Goal: Check status: Check status

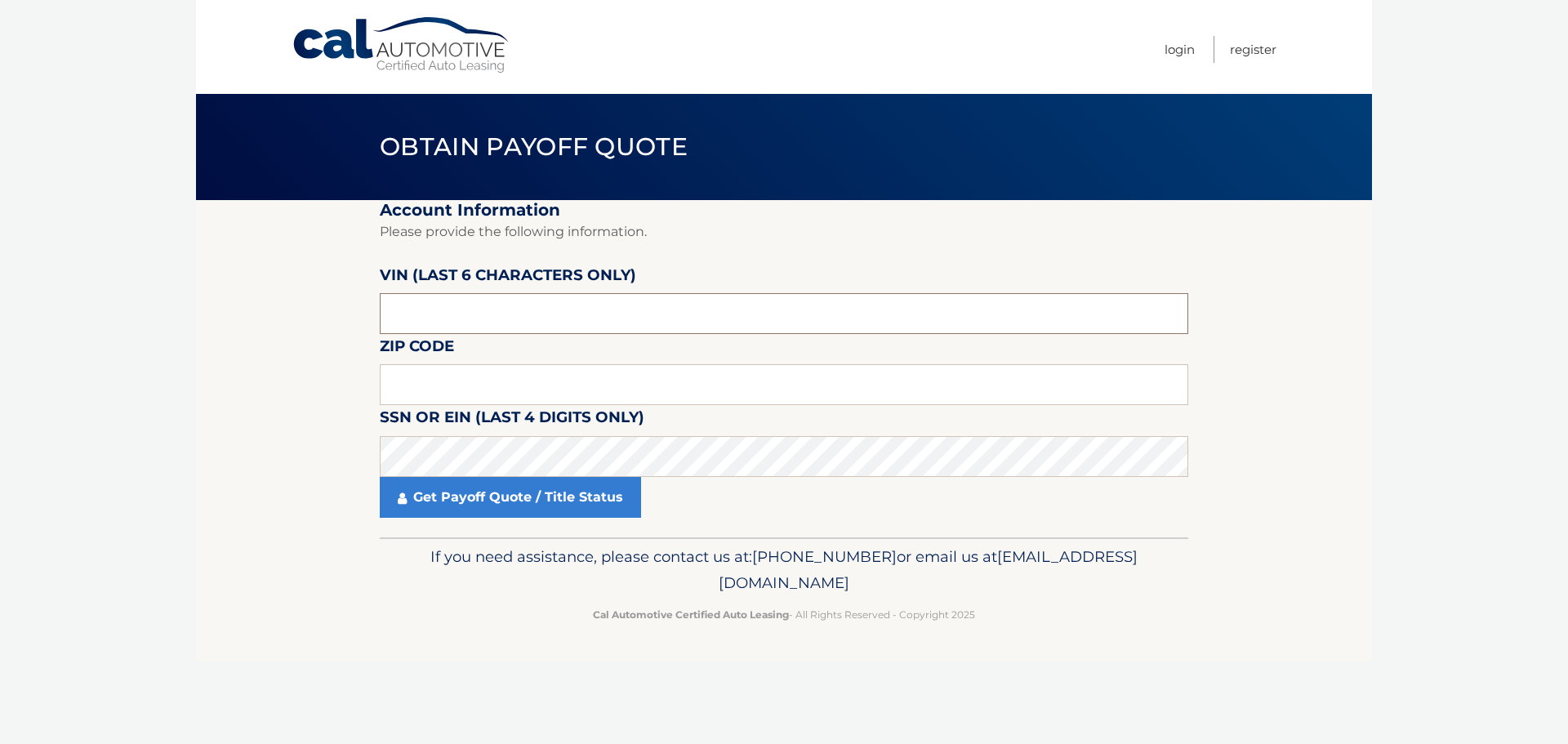
drag, startPoint x: 359, startPoint y: 316, endPoint x: 348, endPoint y: 315, distance: 11.0
click at [351, 316] on section "Account Information Please provide the following information. [PERSON_NAME] (la…" at bounding box center [784, 369] width 1176 height 337
paste input "069463"
type input "069463"
click at [409, 384] on input "text" at bounding box center [784, 385] width 809 height 41
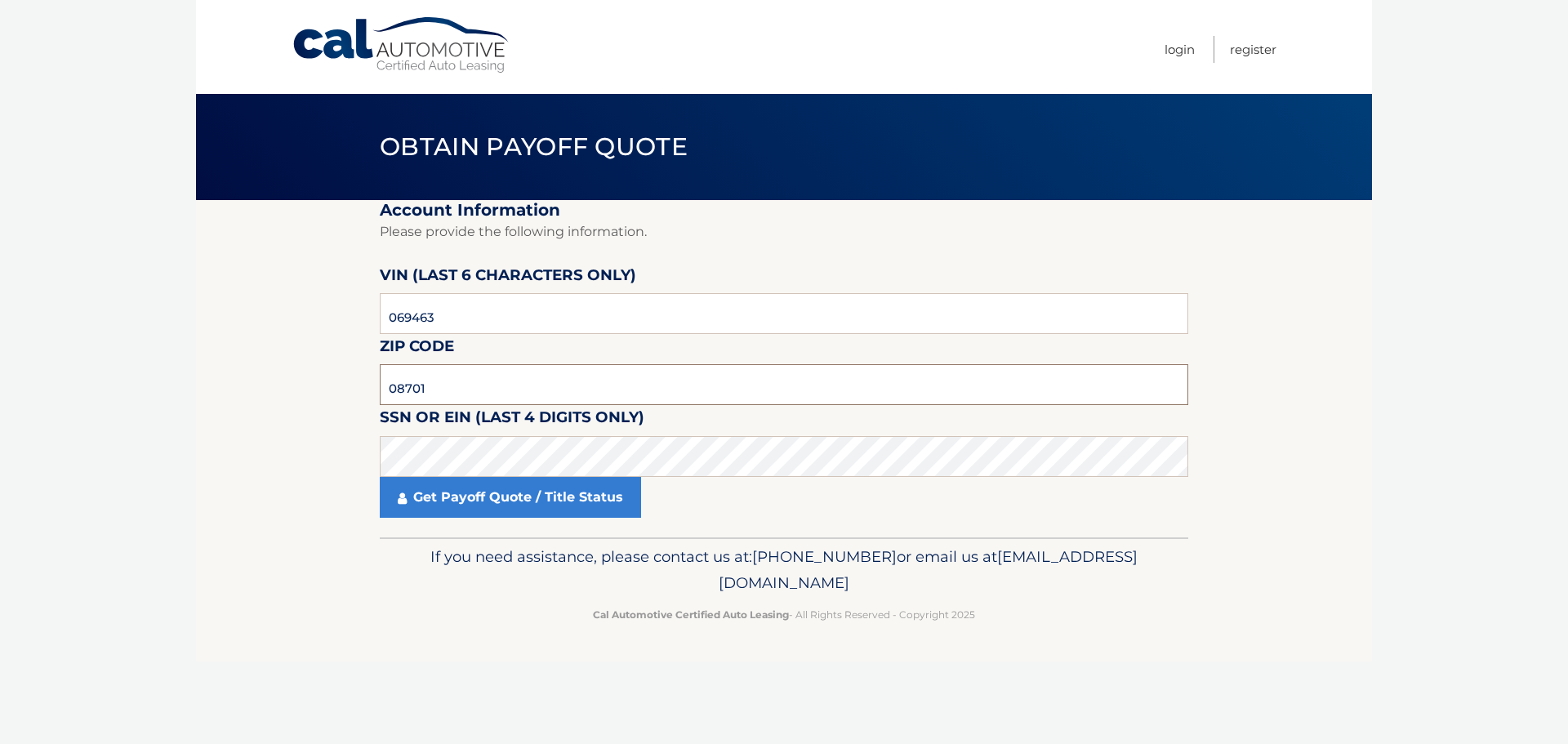
type input "08701"
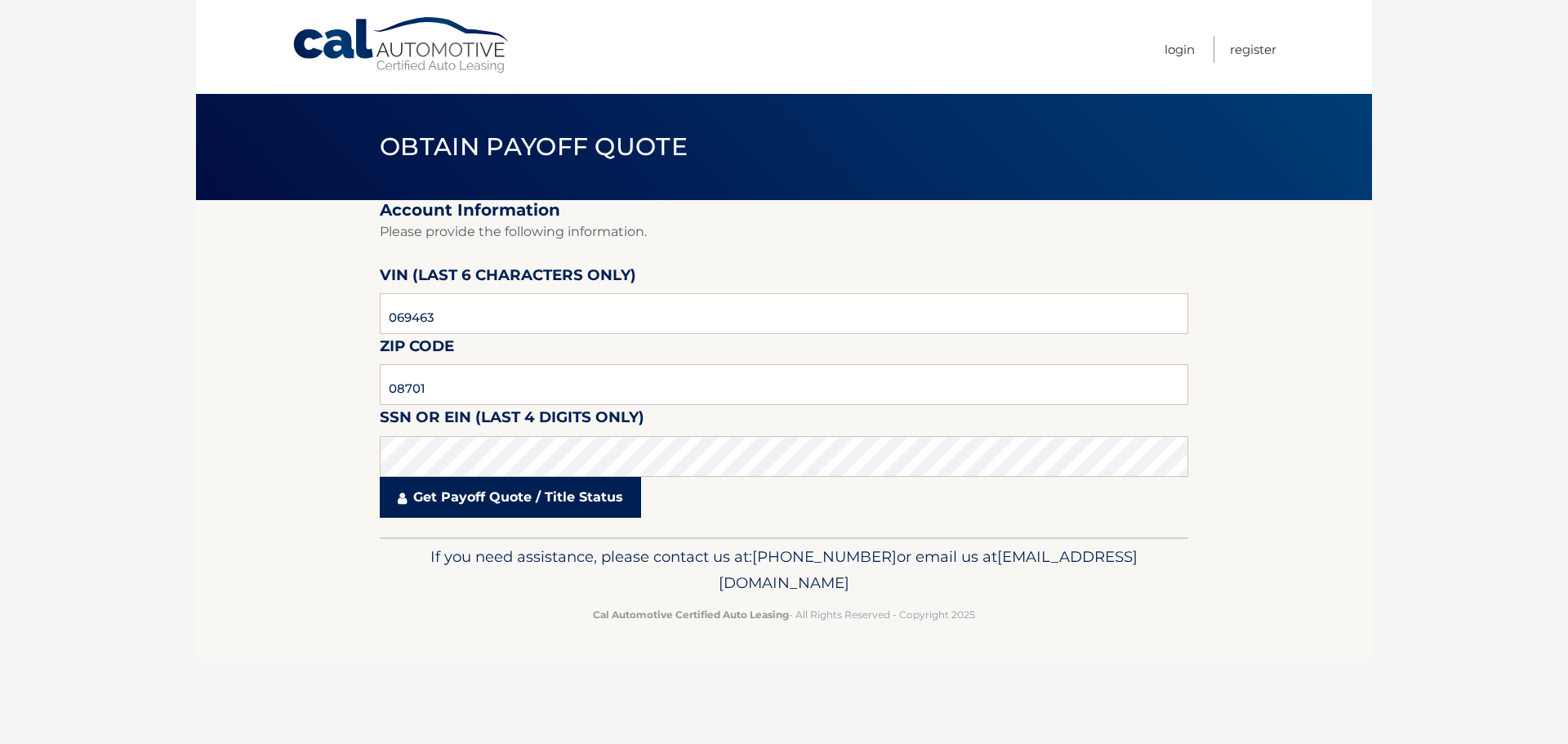
click at [446, 491] on link "Get Payoff Quote / Title Status" at bounding box center [510, 497] width 261 height 41
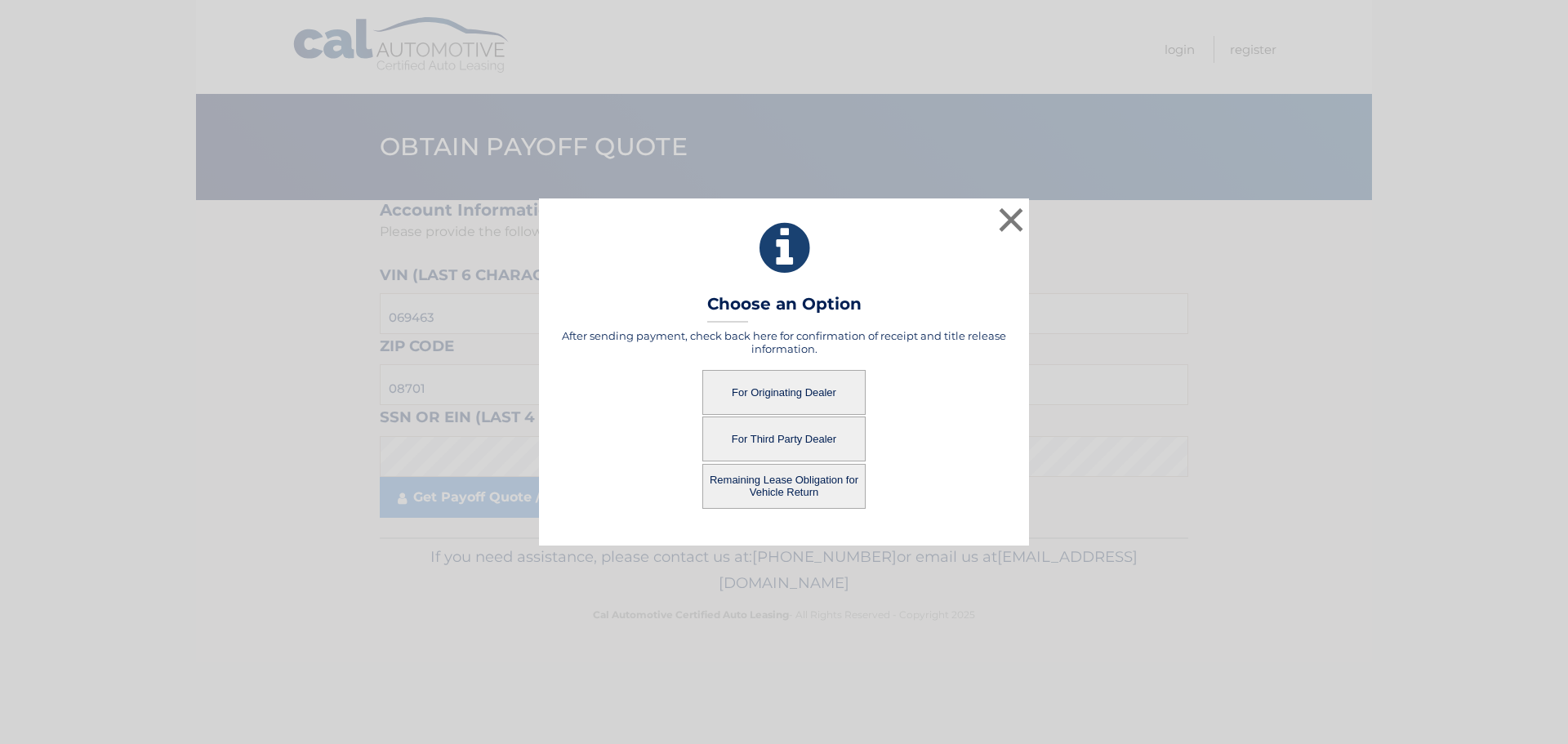
click at [795, 390] on button "For Originating Dealer" at bounding box center [784, 392] width 164 height 45
click at [796, 390] on button "For Originating Dealer" at bounding box center [784, 392] width 164 height 45
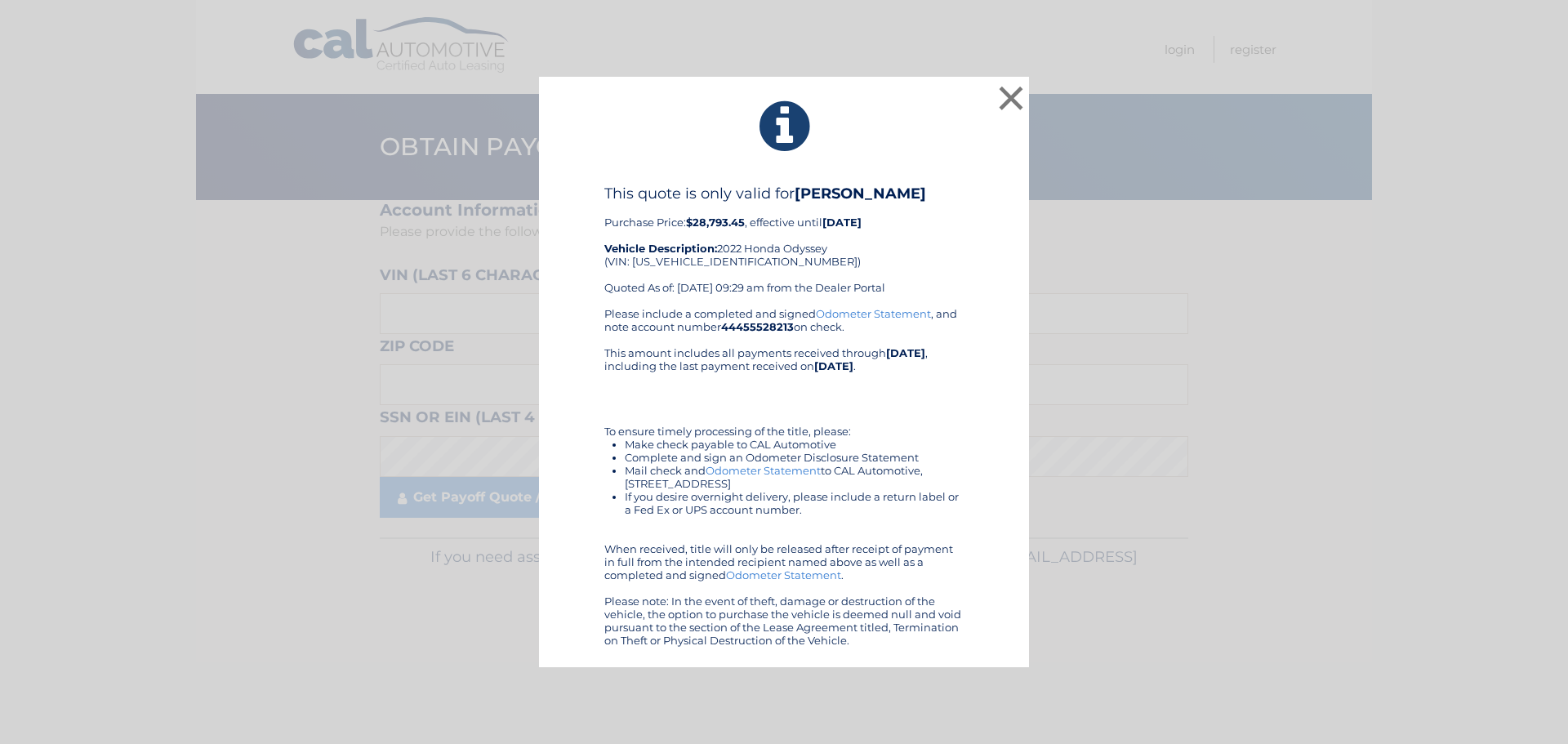
click at [875, 314] on link "Odometer Statement" at bounding box center [873, 314] width 115 height 13
click at [1010, 95] on button "×" at bounding box center [1011, 98] width 33 height 33
